Goal: Use online tool/utility: Utilize a website feature to perform a specific function

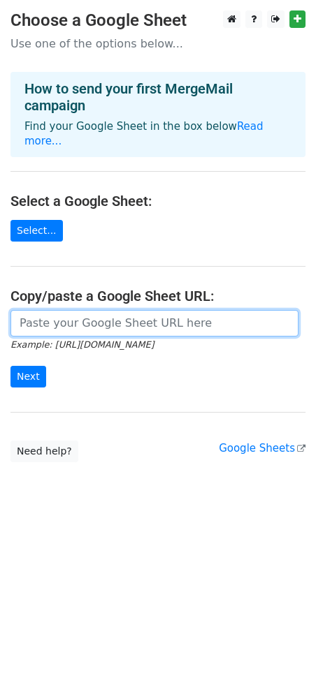
click at [43, 318] on input "url" at bounding box center [154, 323] width 288 height 27
click at [68, 310] on input "url" at bounding box center [154, 323] width 288 height 27
paste input "https://docs.google.com/spreadsheets/d/1UWsloNLJs288sORUzt0IAu5Xs63qgO_MilBUNMW…"
type input "https://docs.google.com/spreadsheets/d/1UWsloNLJs288sORUzt0IAu5Xs63qgO_MilBUNMW…"
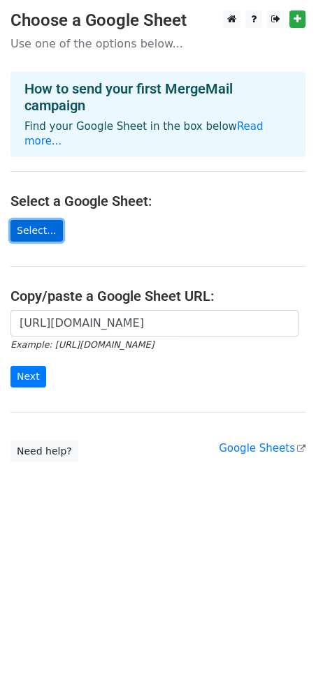
click at [46, 220] on link "Select..." at bounding box center [36, 231] width 52 height 22
click at [52, 220] on link "Select..." at bounding box center [36, 231] width 52 height 22
click at [39, 220] on link "Select..." at bounding box center [36, 231] width 52 height 22
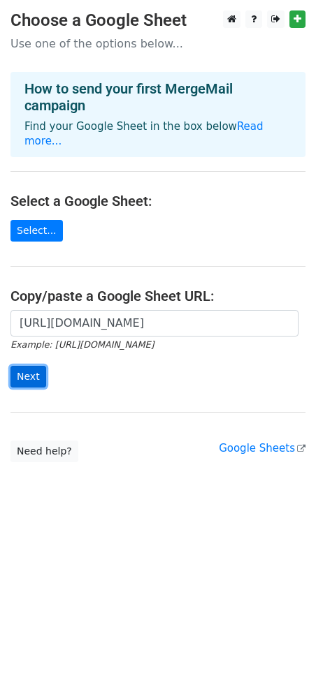
click at [33, 366] on input "Next" at bounding box center [28, 377] width 36 height 22
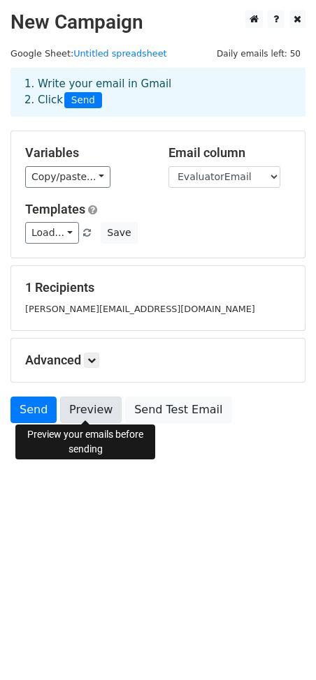
click at [90, 410] on link "Preview" at bounding box center [90, 410] width 61 height 27
